Goal: Transaction & Acquisition: Purchase product/service

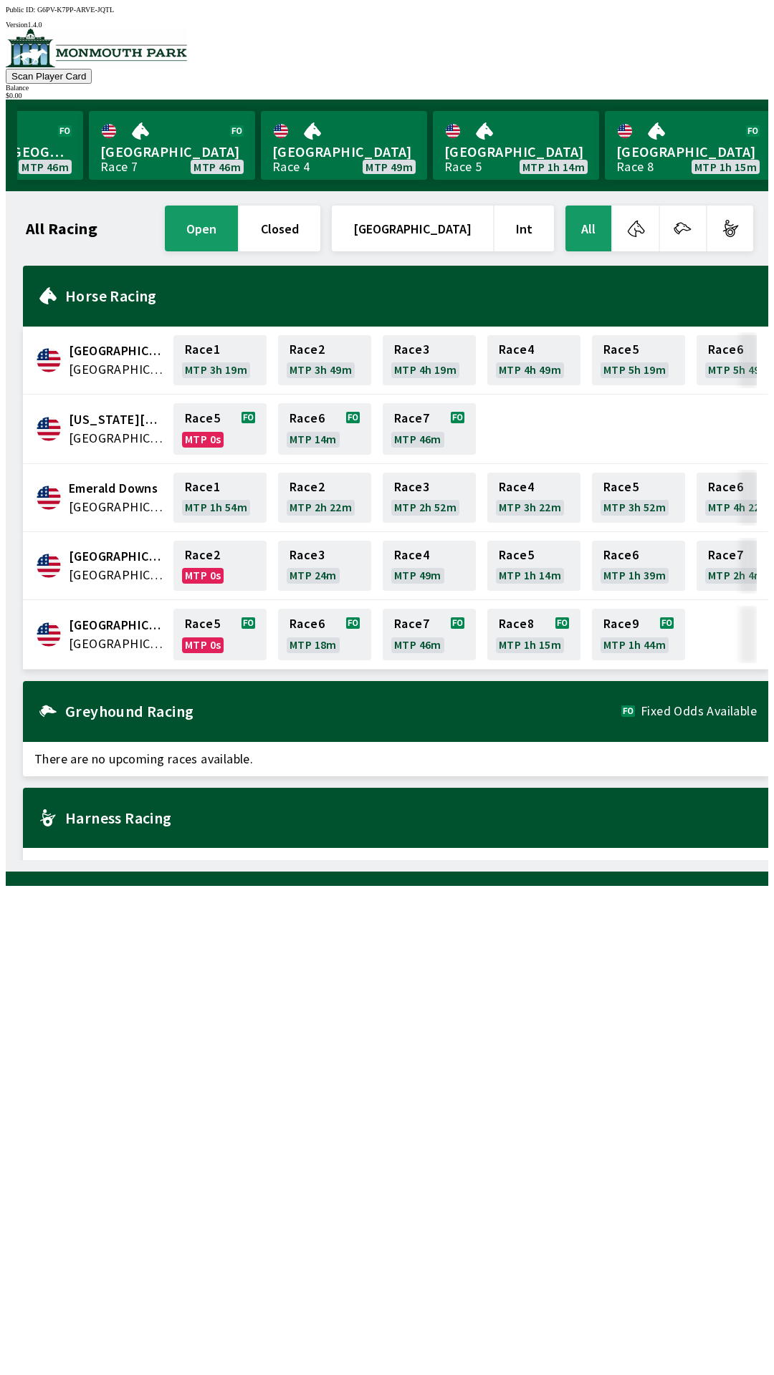
scroll to position [0, 1295]
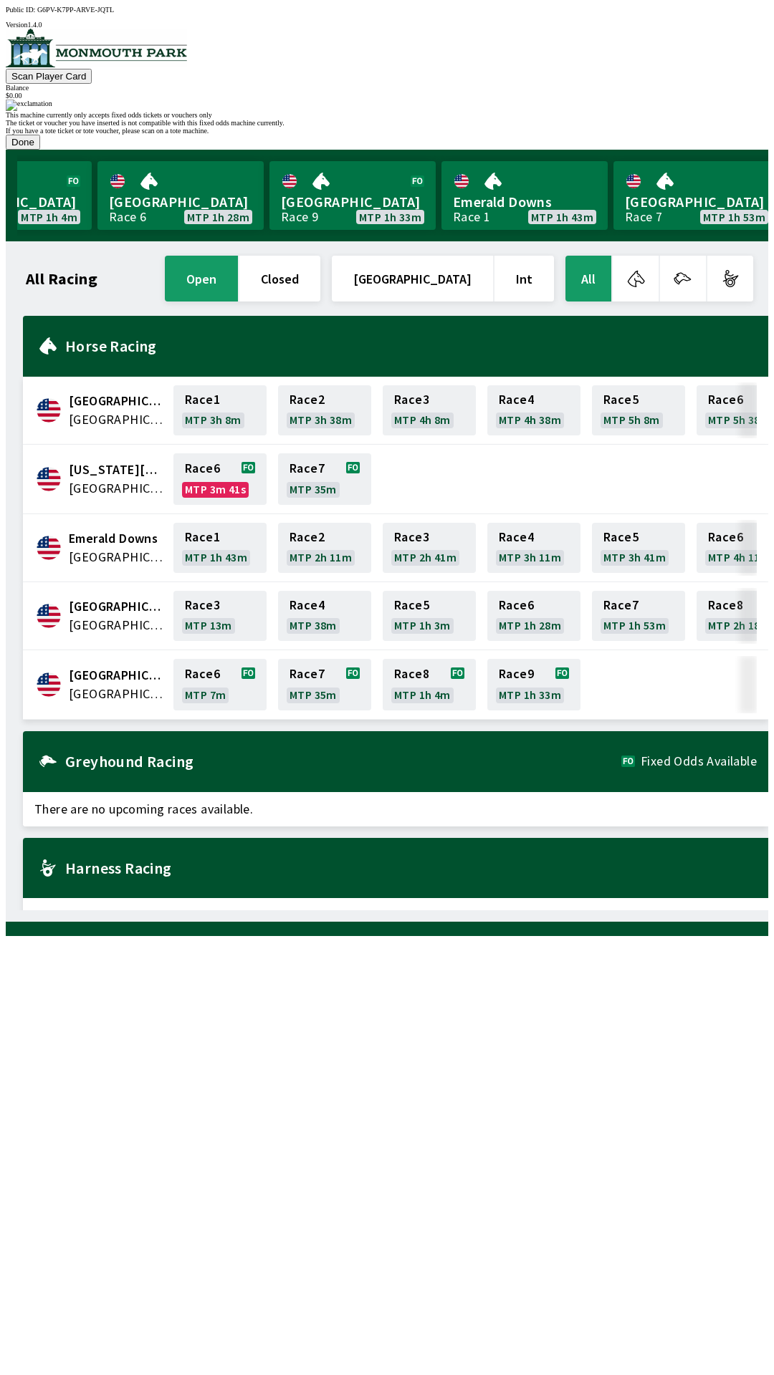
click at [40, 150] on button "Done" at bounding box center [23, 142] width 34 height 15
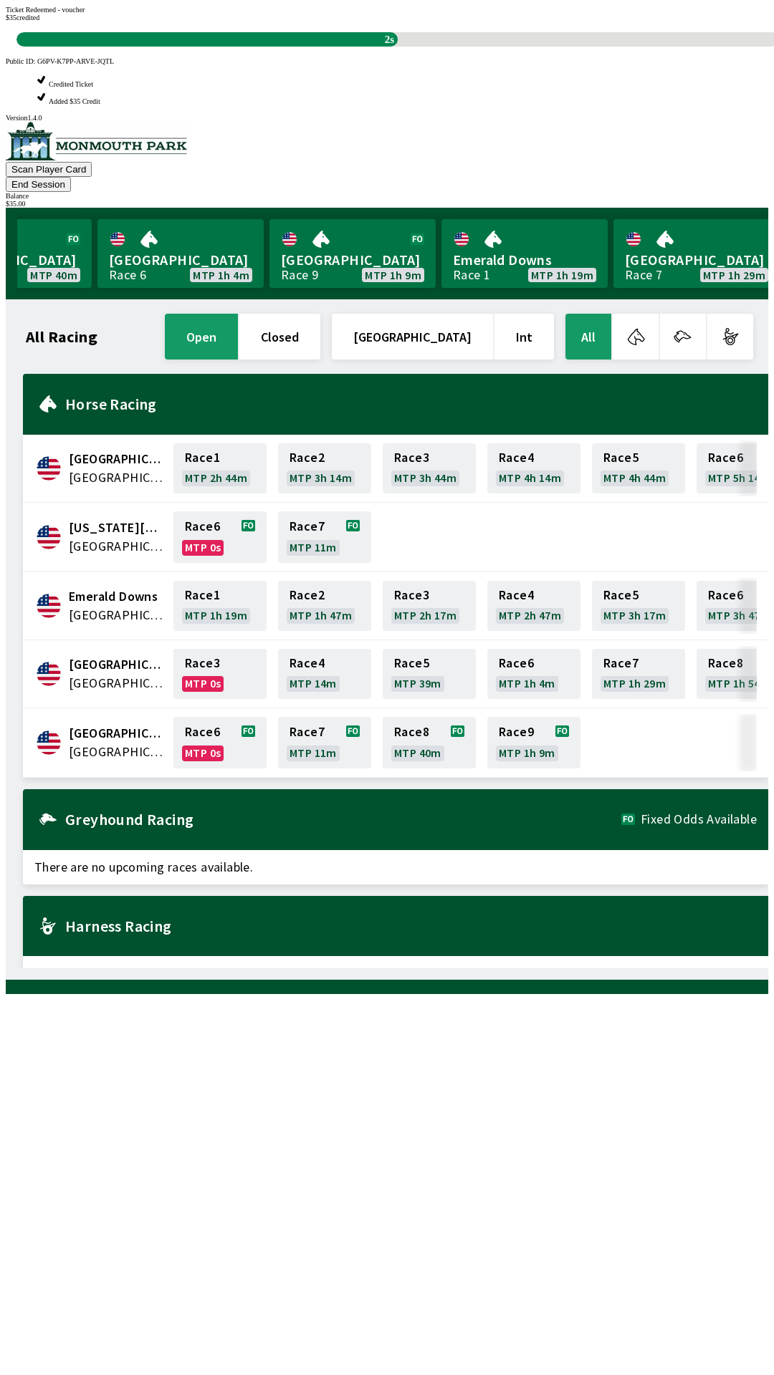
click at [173, 892] on div "All Racing open closed [GEOGRAPHIC_DATA] Int All [GEOGRAPHIC_DATA] [GEOGRAPHIC_…" at bounding box center [392, 640] width 751 height 658
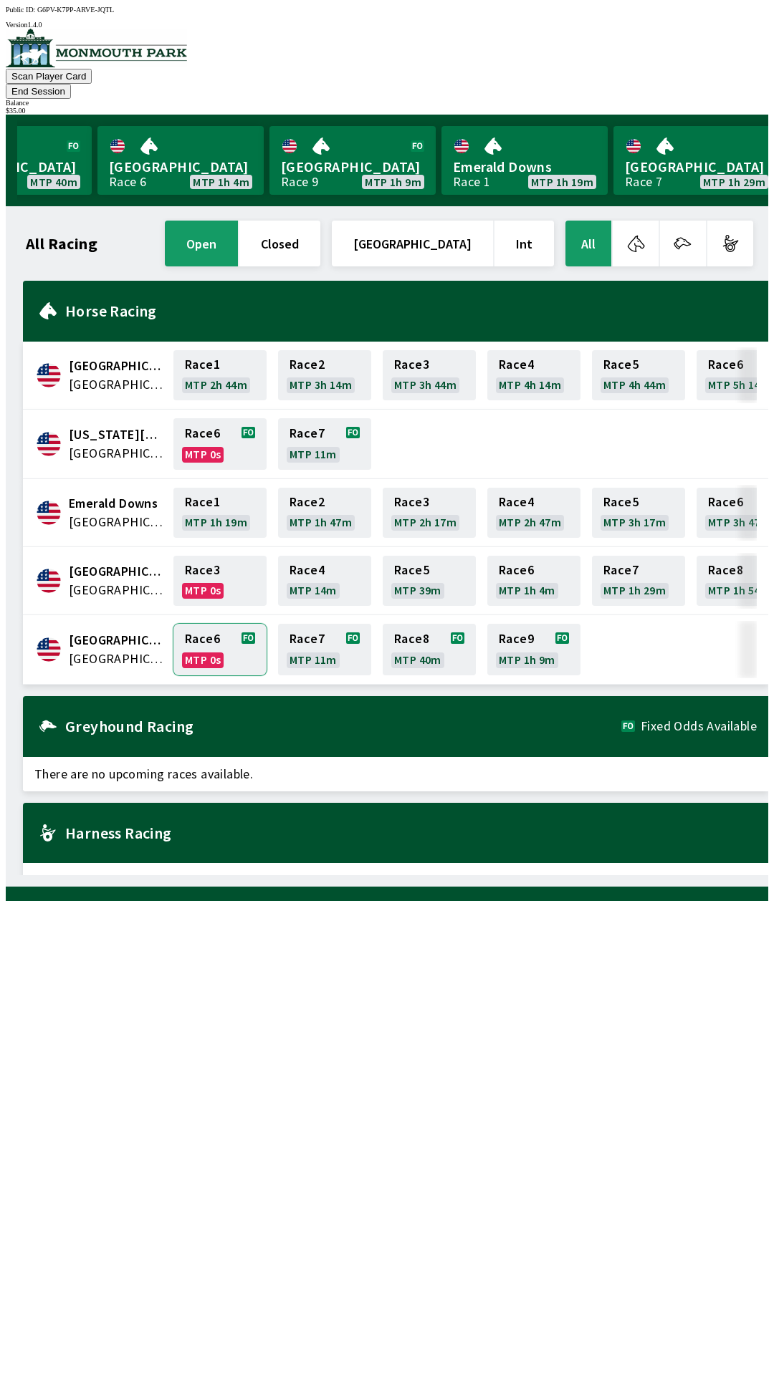
click at [208, 624] on link "Race 6 MTP 0s" at bounding box center [219, 650] width 93 height 52
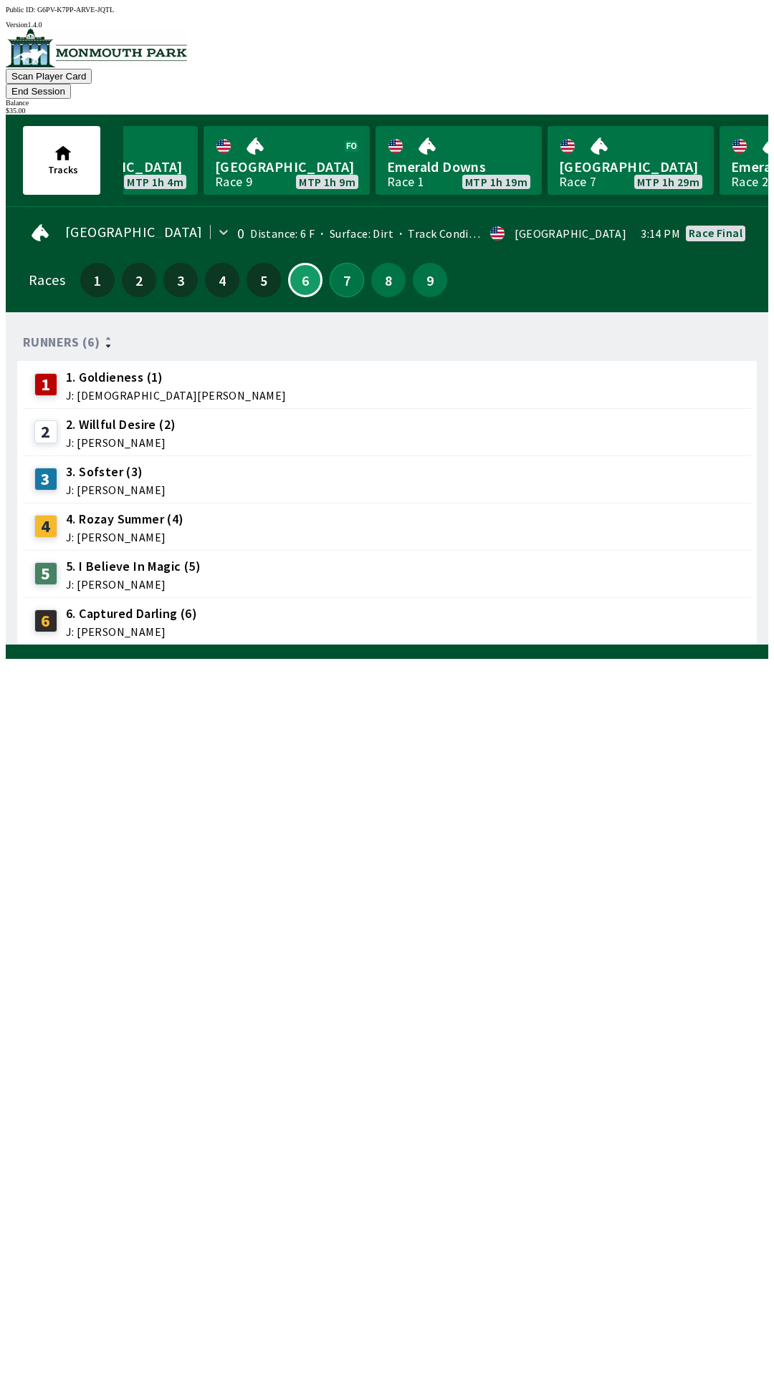
click at [343, 266] on button "7" at bounding box center [346, 280] width 34 height 34
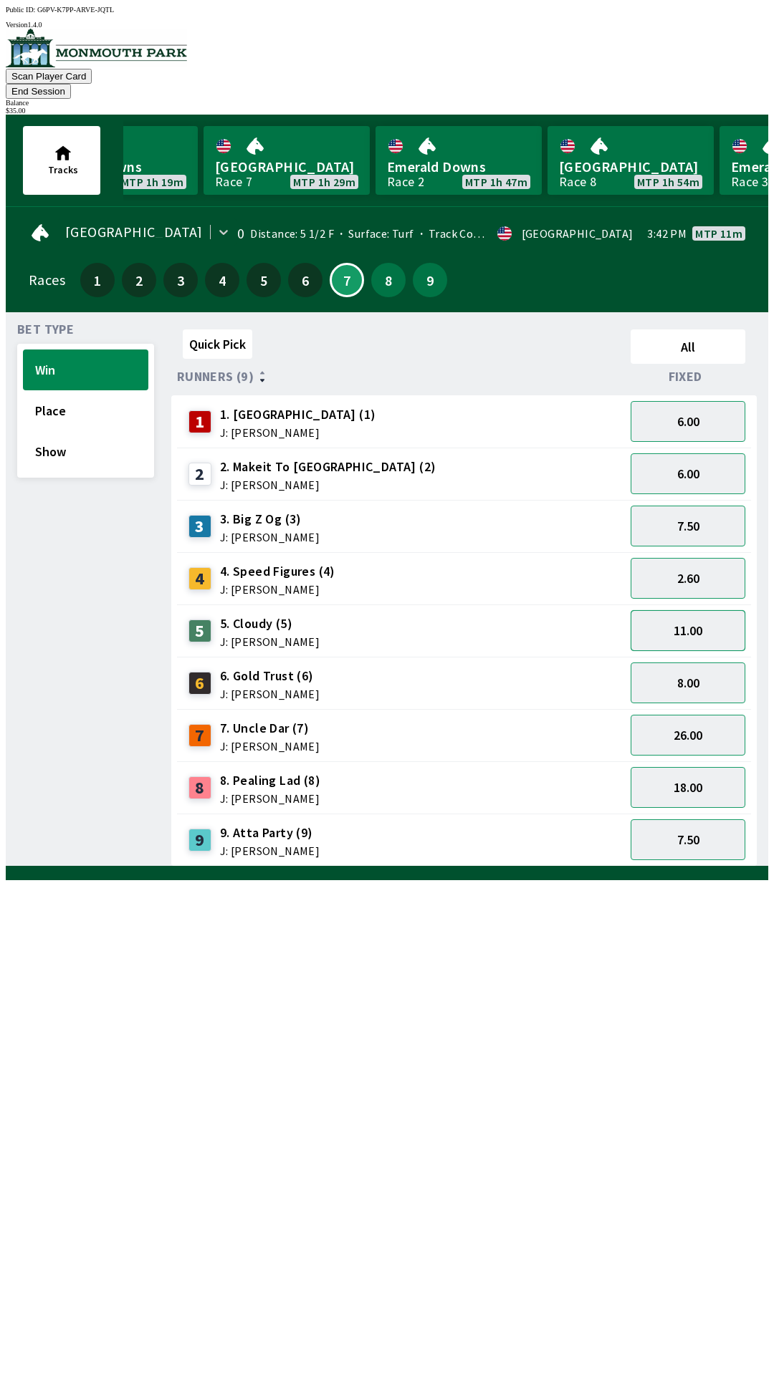
click at [708, 610] on button "11.00" at bounding box center [687, 630] width 115 height 41
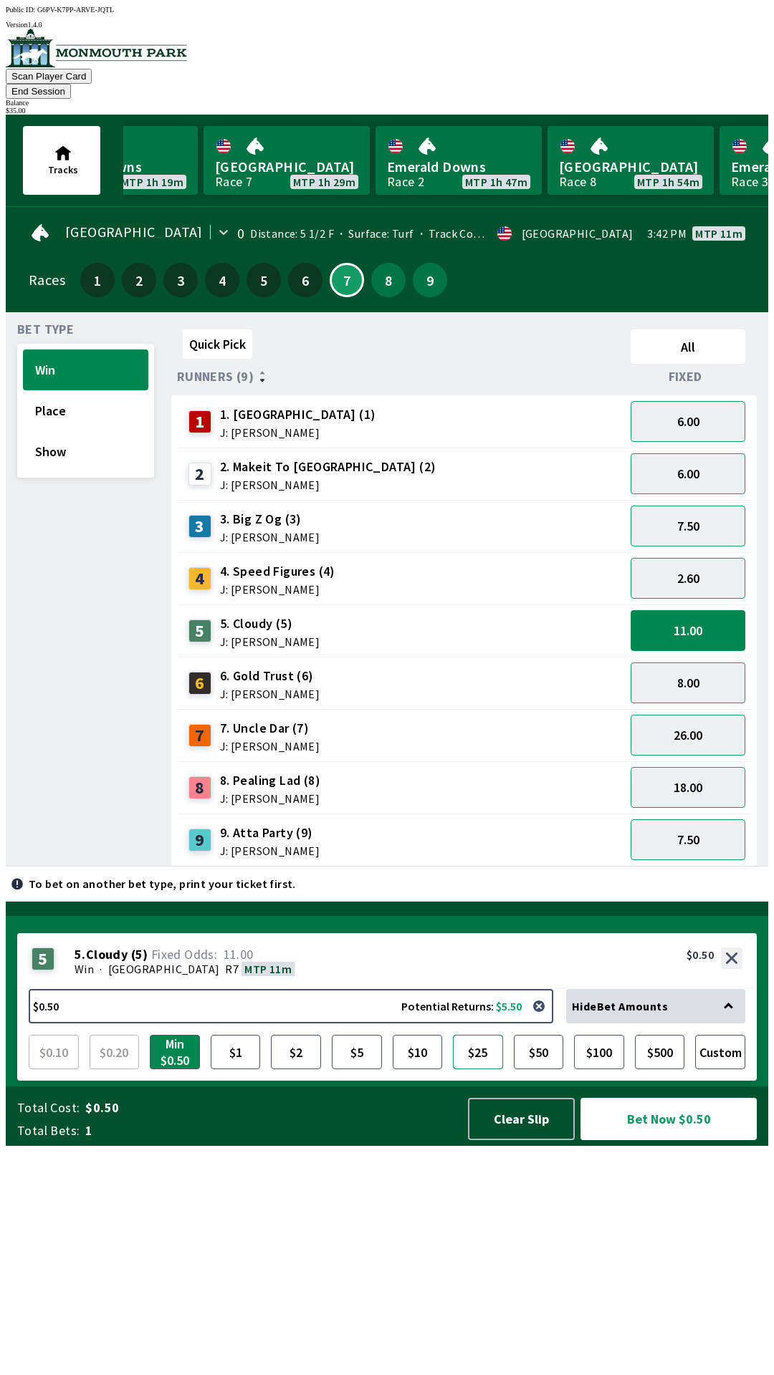
click at [476, 1069] on button "$25" at bounding box center [478, 1052] width 50 height 34
click at [679, 1140] on button "Bet Now $25.00" at bounding box center [668, 1119] width 176 height 42
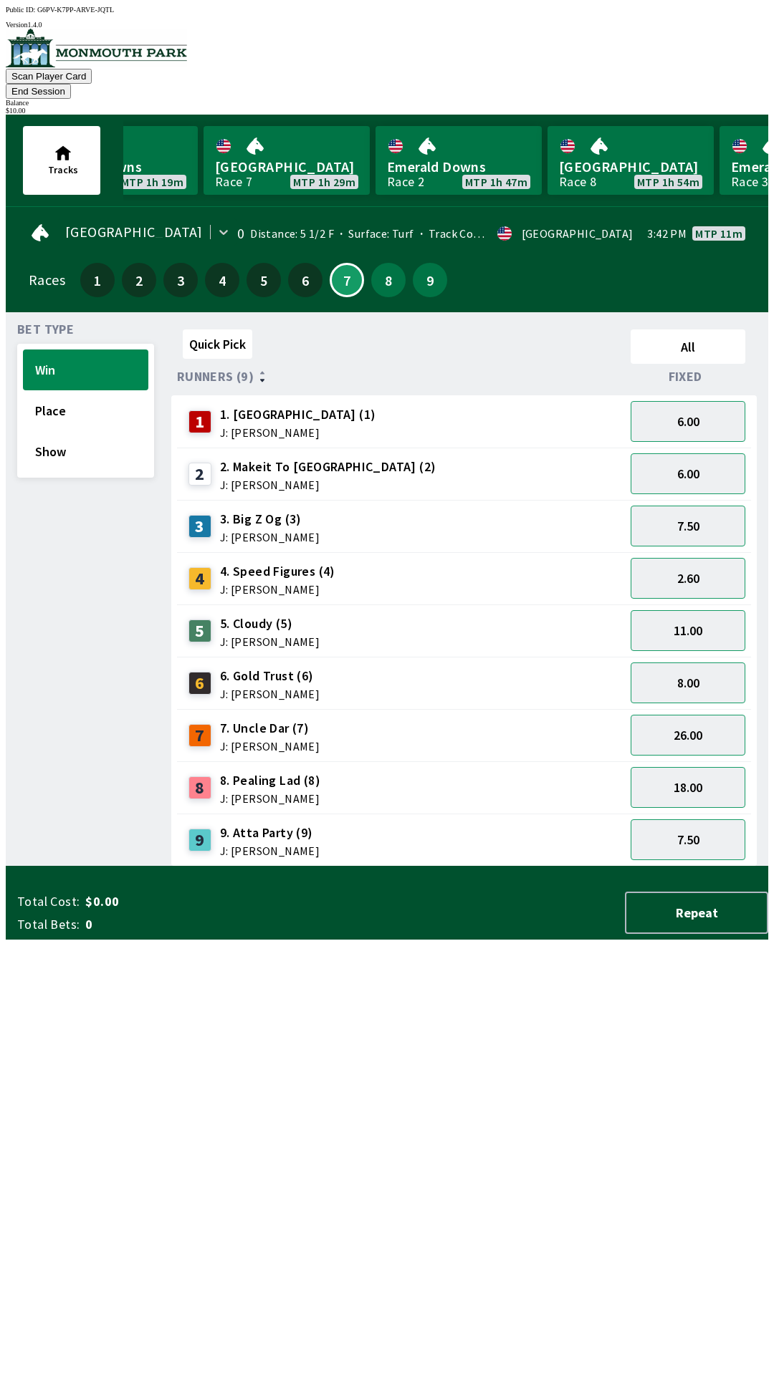
click at [473, 867] on div "Quick Pick All Runners (9) Fixed 1 1. Vamos Viejo (1) J: [PERSON_NAME] 6.00 2 2…" at bounding box center [469, 595] width 597 height 543
click at [710, 612] on button "11.00" at bounding box center [687, 630] width 115 height 41
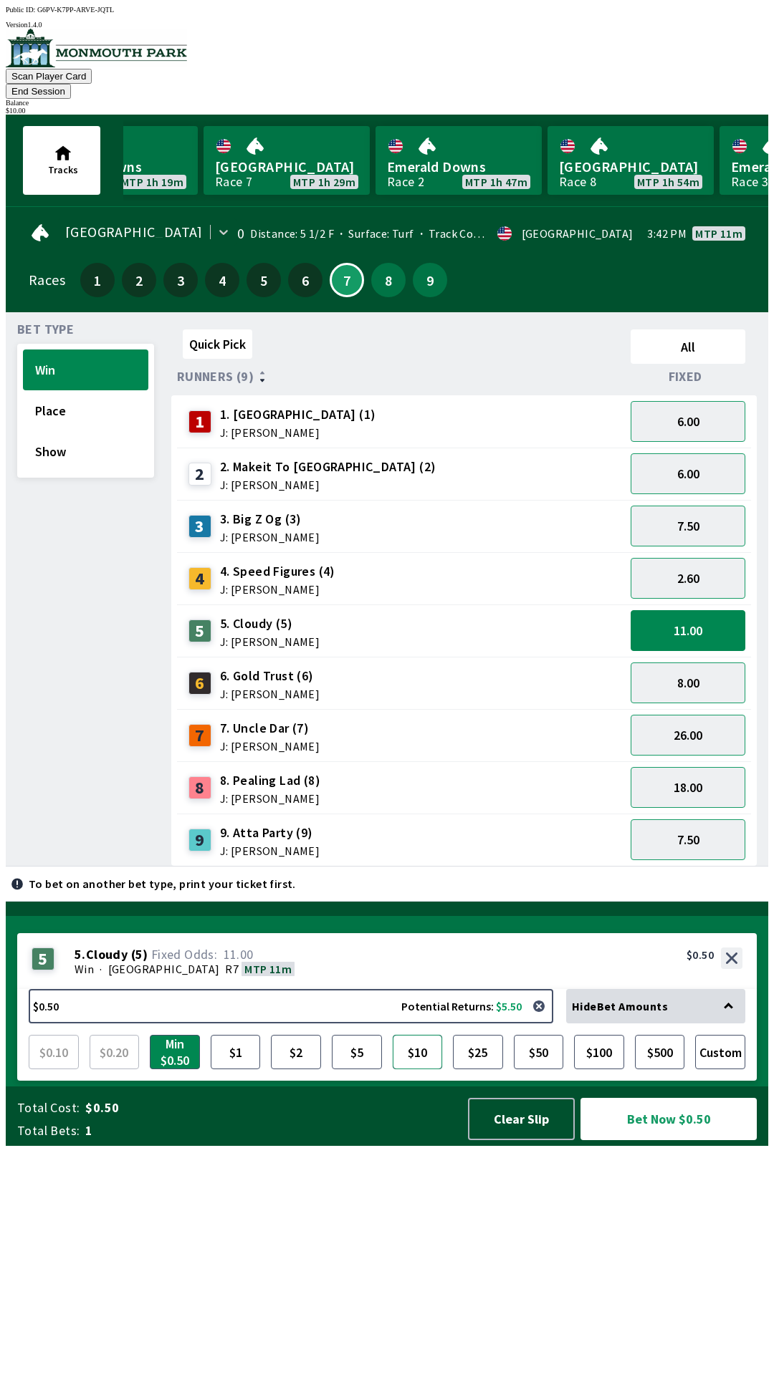
click at [418, 1069] on button "$10" at bounding box center [418, 1052] width 50 height 34
click at [671, 1140] on button "Bet Now $10.00" at bounding box center [668, 1119] width 176 height 42
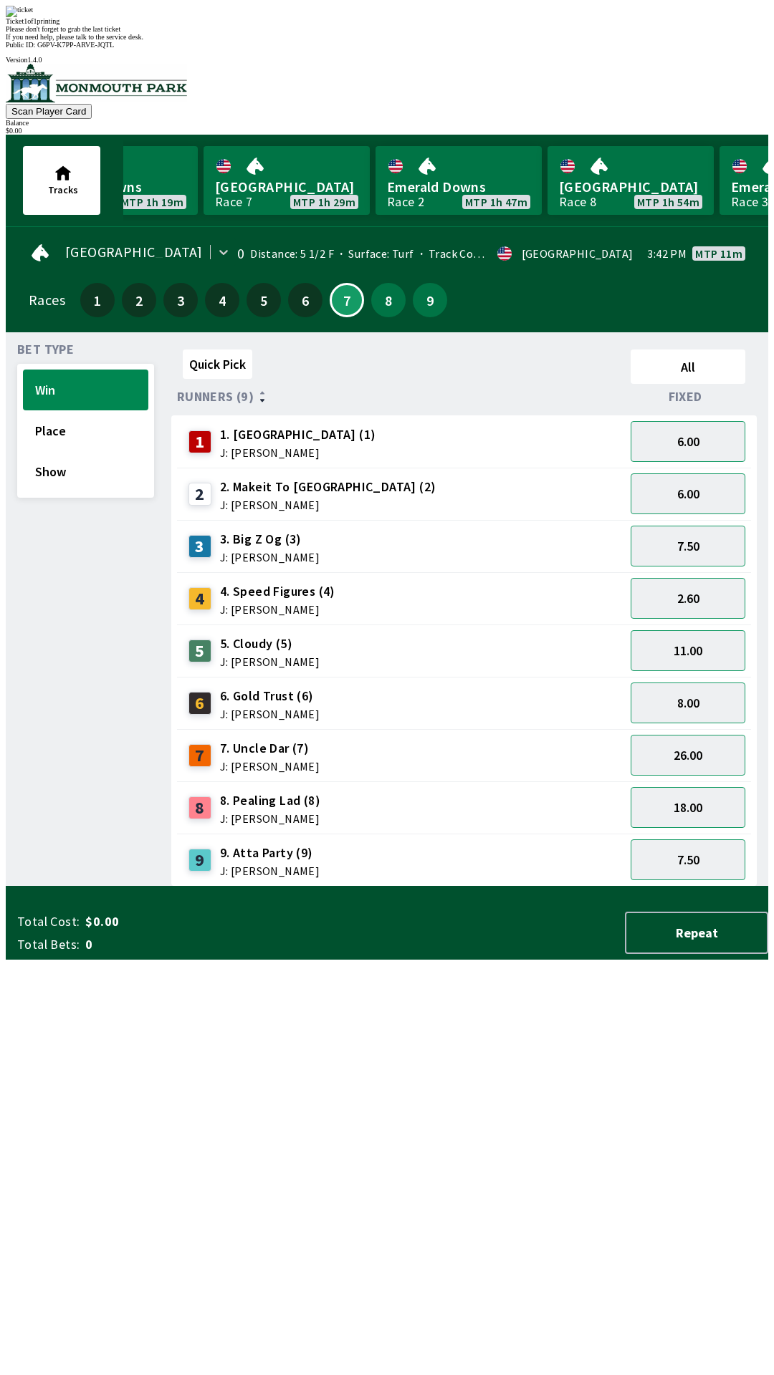
click at [109, 887] on div "Bet Type Win Place Show" at bounding box center [85, 615] width 137 height 543
